Goal: Task Accomplishment & Management: Use online tool/utility

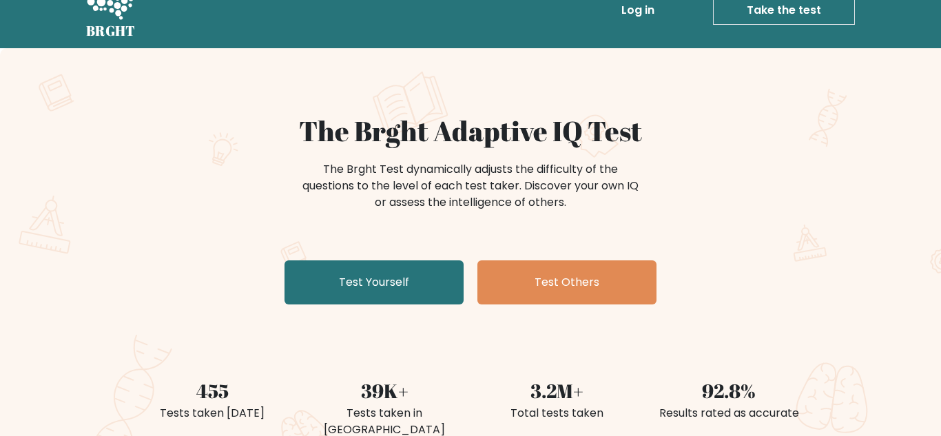
scroll to position [55, 0]
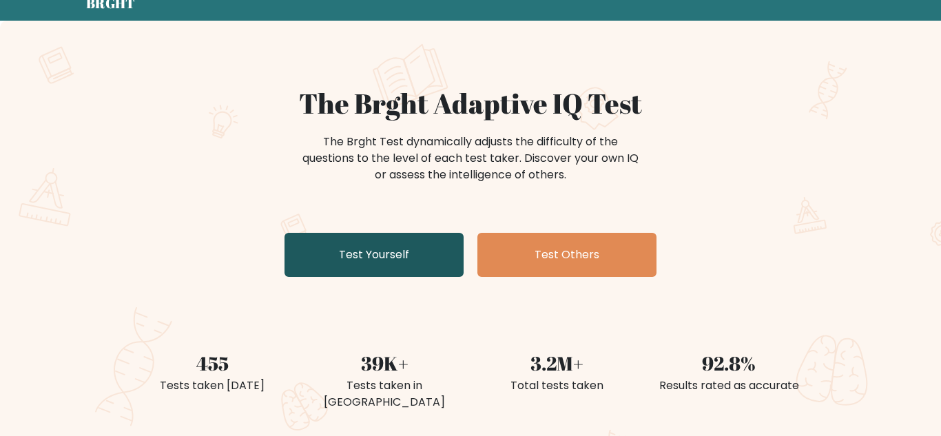
click at [432, 240] on link "Test Yourself" at bounding box center [373, 255] width 179 height 44
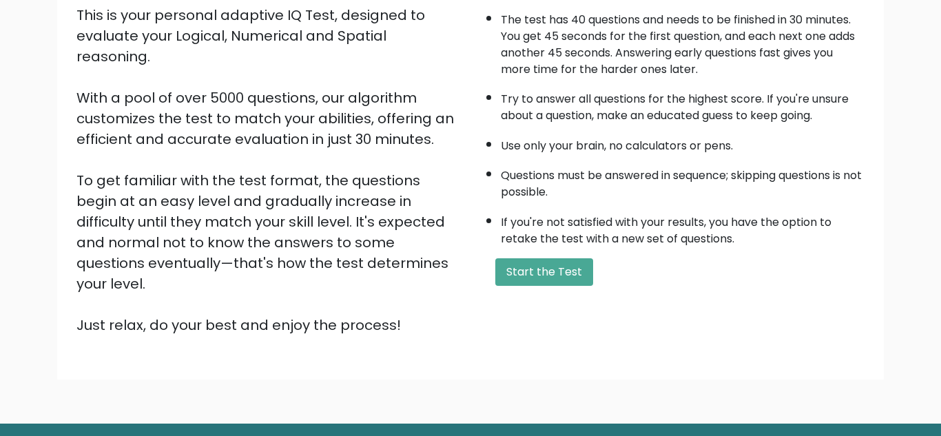
scroll to position [165, 0]
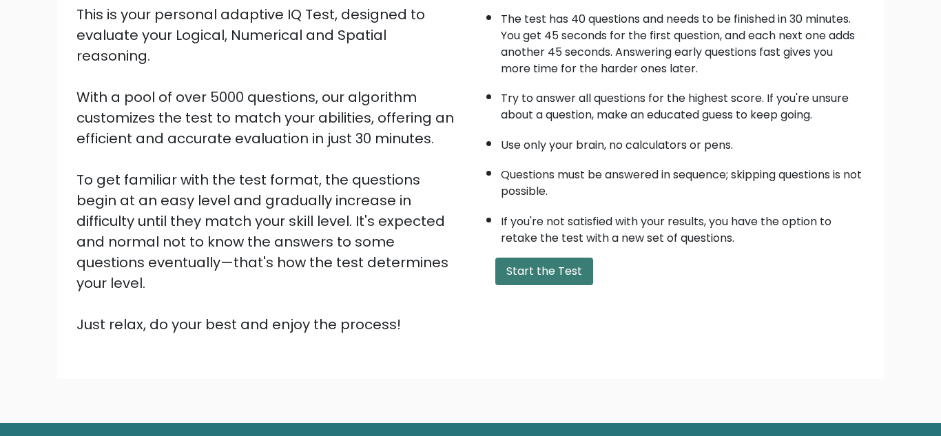
click at [550, 275] on button "Start the Test" at bounding box center [544, 272] width 98 height 28
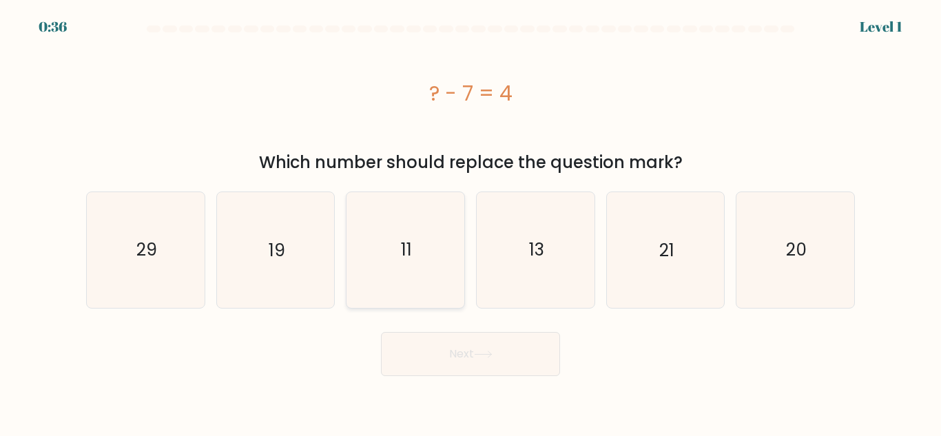
click at [400, 275] on icon "11" at bounding box center [405, 249] width 115 height 115
click at [470, 222] on input "c. 11" at bounding box center [470, 219] width 1 height 3
radio input "true"
click at [460, 355] on button "Next" at bounding box center [470, 354] width 179 height 44
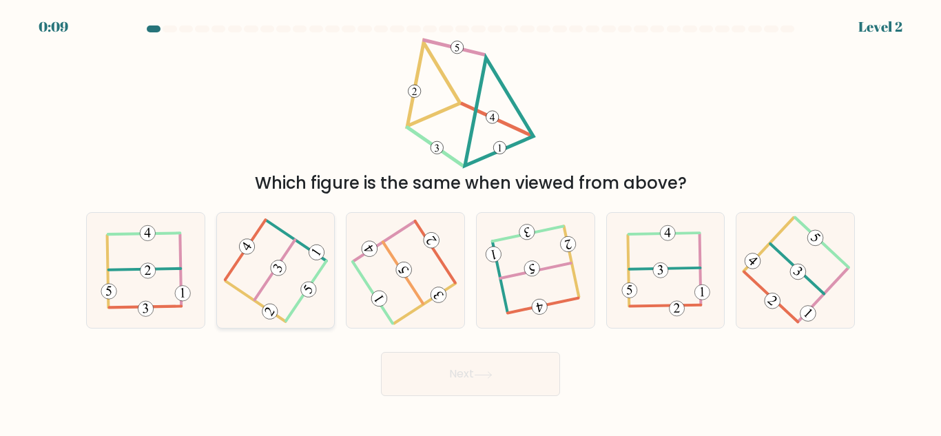
click at [265, 283] on 307 at bounding box center [274, 270] width 41 height 61
click at [470, 222] on input "b." at bounding box center [470, 219] width 1 height 3
radio input "true"
